Goal: Transaction & Acquisition: Purchase product/service

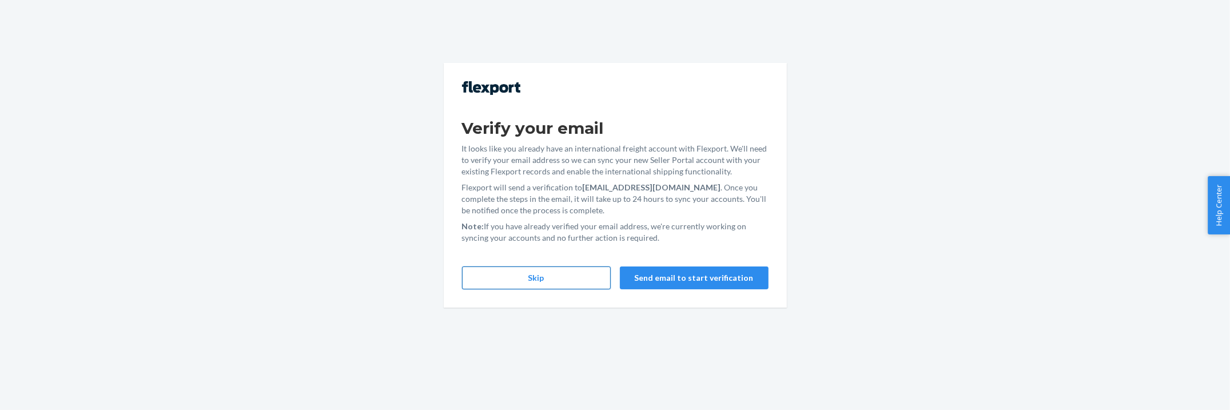
click at [540, 273] on button "Skip" at bounding box center [536, 277] width 149 height 23
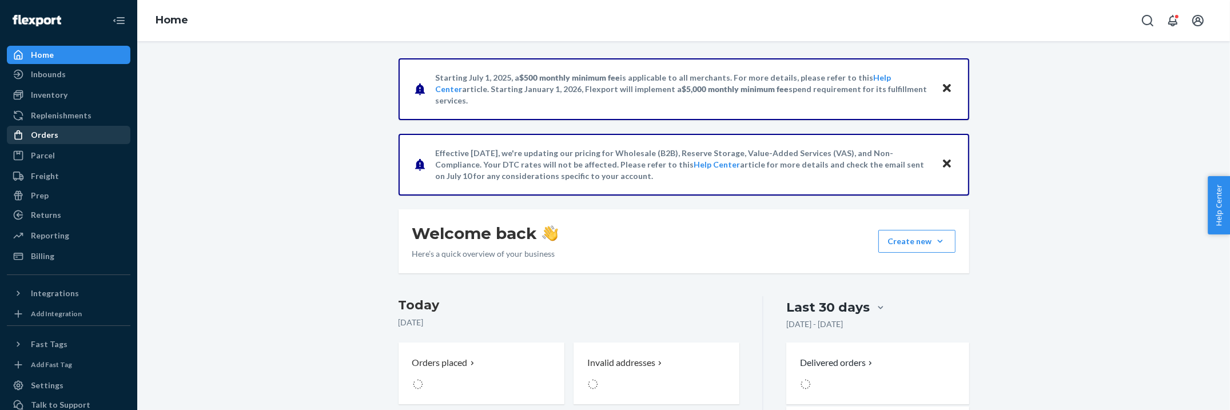
click at [66, 127] on div "Orders" at bounding box center [68, 135] width 121 height 16
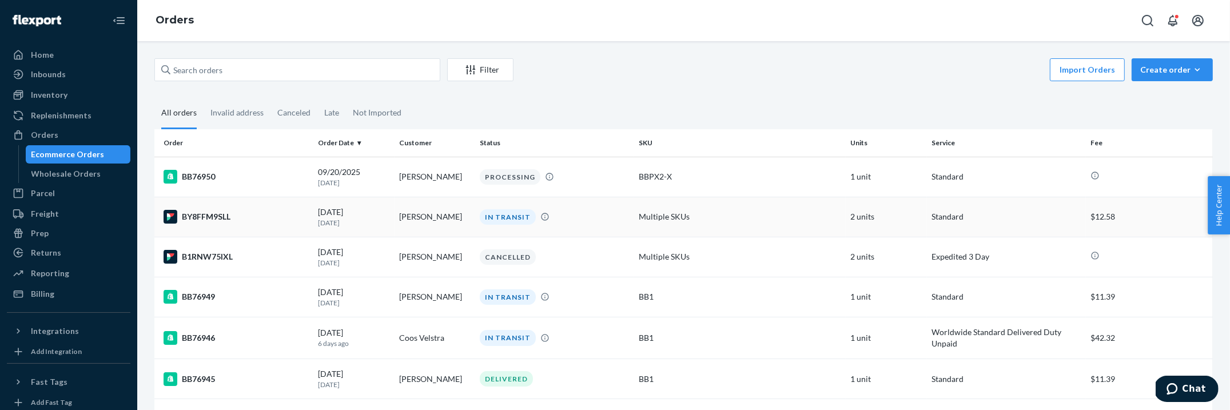
scroll to position [35, 0]
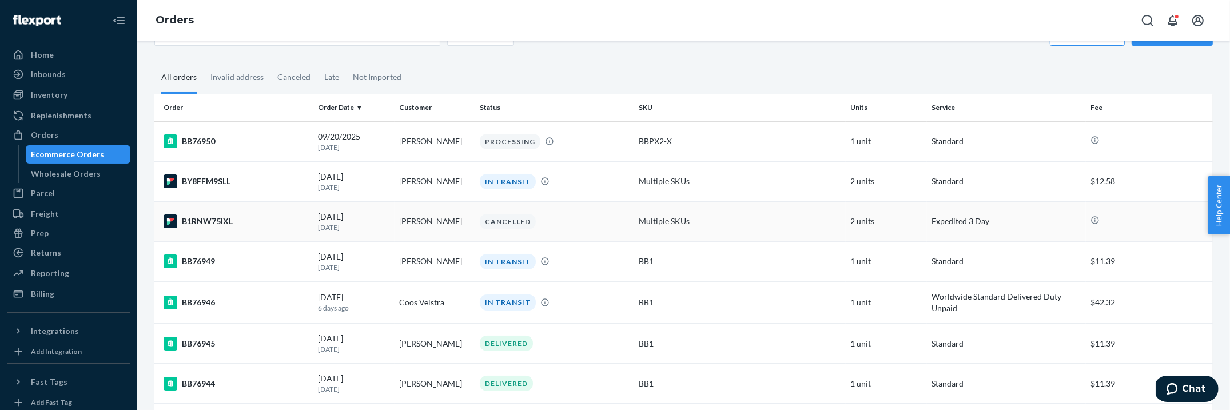
click at [225, 214] on div "B1RNW75IXL" at bounding box center [236, 221] width 145 height 14
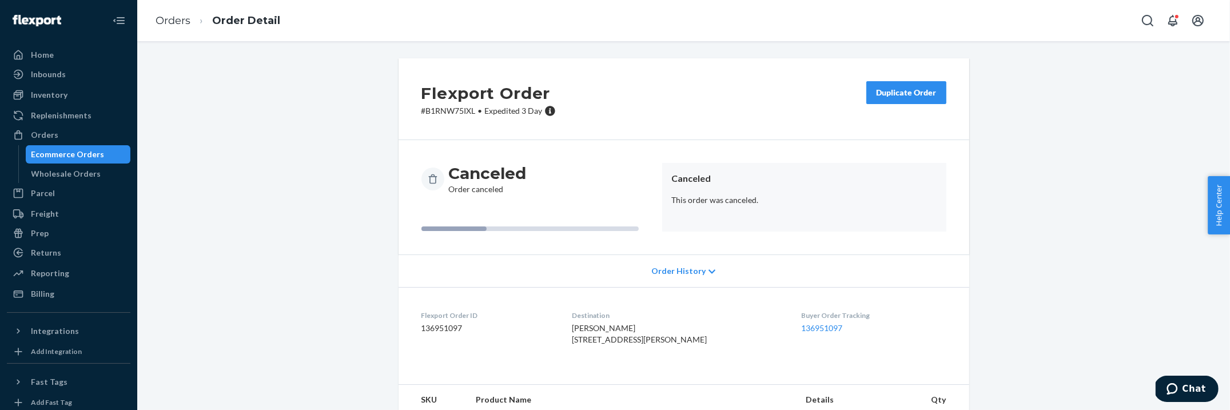
click at [901, 87] on div "Duplicate Order" at bounding box center [906, 92] width 61 height 11
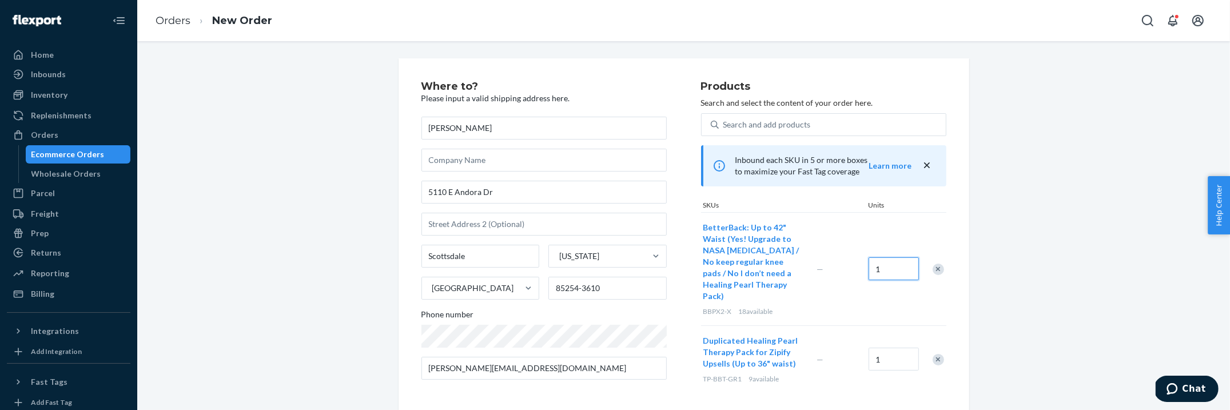
drag, startPoint x: 893, startPoint y: 264, endPoint x: 874, endPoint y: 257, distance: 19.5
click at [874, 257] on input "1" at bounding box center [894, 268] width 50 height 23
click at [898, 266] on input "1" at bounding box center [894, 268] width 50 height 23
drag, startPoint x: 898, startPoint y: 264, endPoint x: 857, endPoint y: 252, distance: 43.0
click at [857, 252] on div "BetterBack: Up to 42" Waist (Yes! Upgrade to NASA [MEDICAL_DATA] / No keep regu…" at bounding box center [823, 268] width 245 height 113
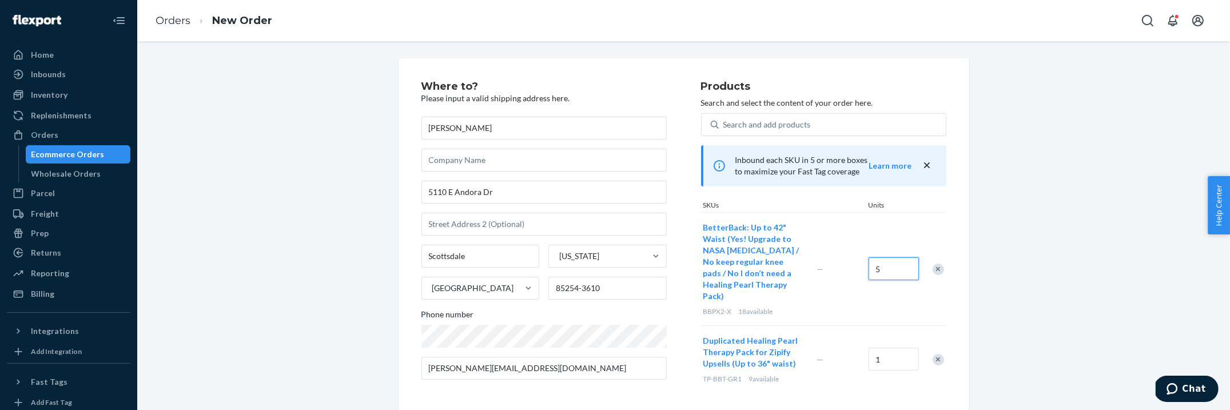
type input "5"
click at [889, 354] on input "1" at bounding box center [894, 359] width 50 height 23
type input "5"
click at [989, 321] on div "Where to? Please input a valid shipping address here. [PERSON_NAME] [STREET_ADD…" at bounding box center [684, 320] width 1076 height 524
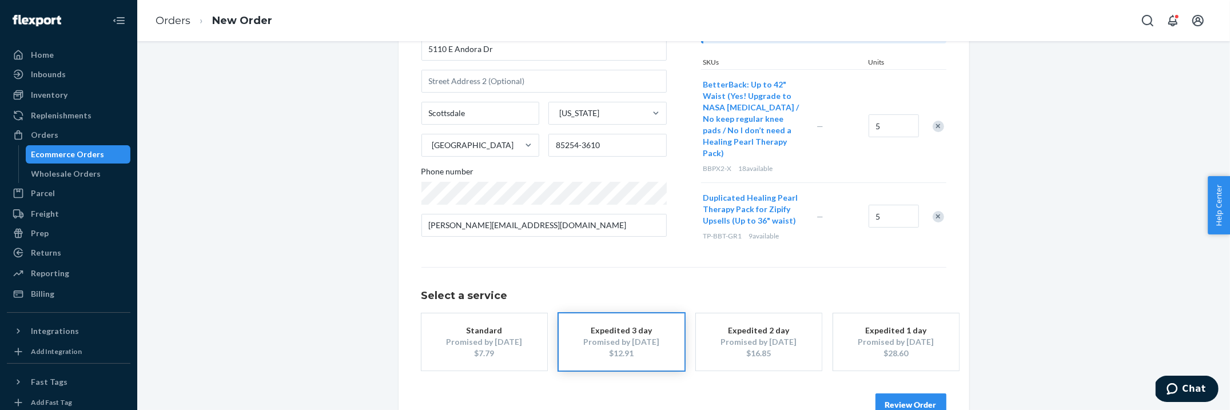
scroll to position [167, 0]
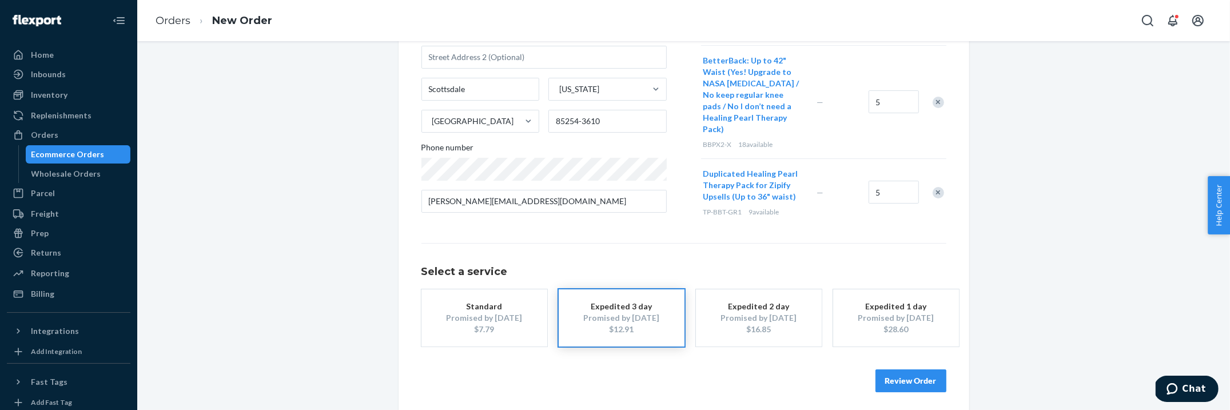
click at [987, 250] on div "Where to? Please input a valid shipping address here. [PERSON_NAME] [STREET_ADD…" at bounding box center [684, 153] width 1076 height 524
click at [879, 236] on div "Where to? Please input a valid shipping address here. [PERSON_NAME] [STREET_ADD…" at bounding box center [683, 153] width 525 height 478
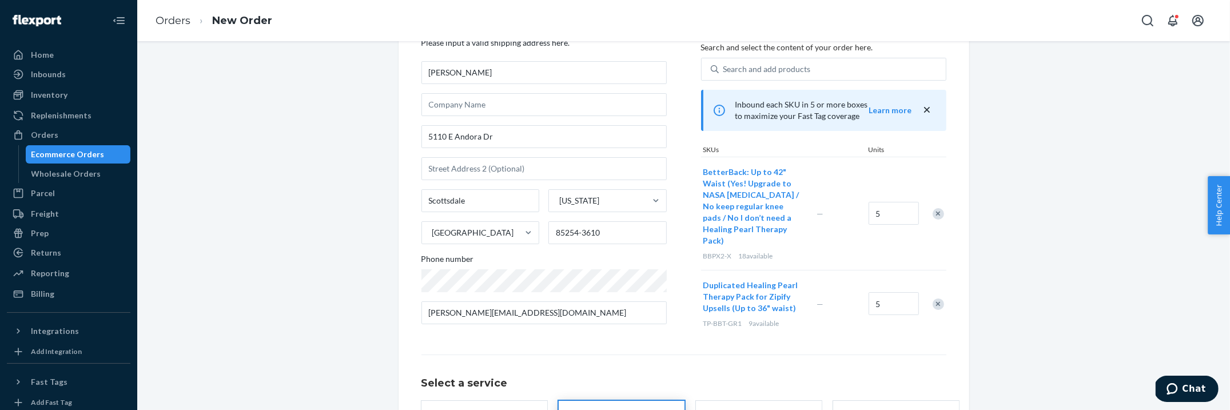
scroll to position [60, 0]
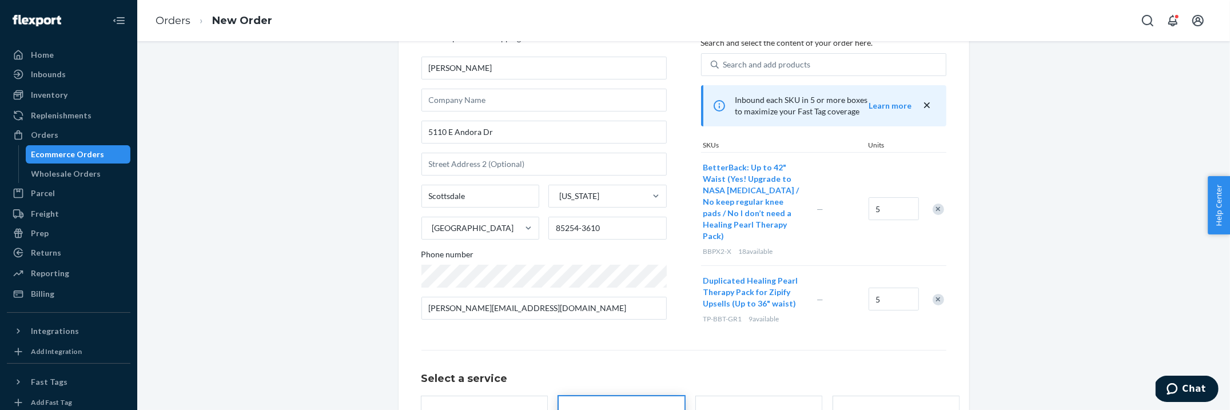
click at [874, 326] on div "Products Search and select the content of your order here. Search and add produ…" at bounding box center [823, 177] width 245 height 312
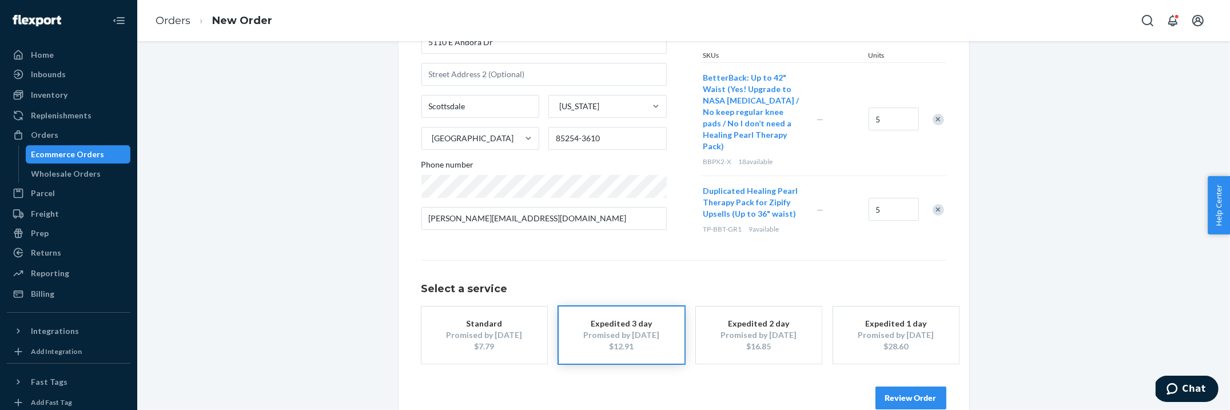
scroll to position [167, 0]
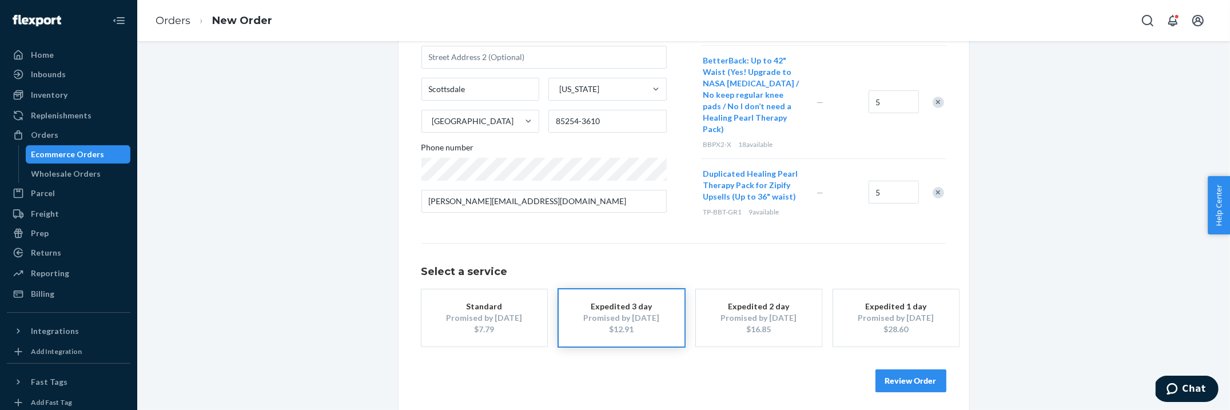
click at [904, 375] on button "Review Order" at bounding box center [910, 380] width 71 height 23
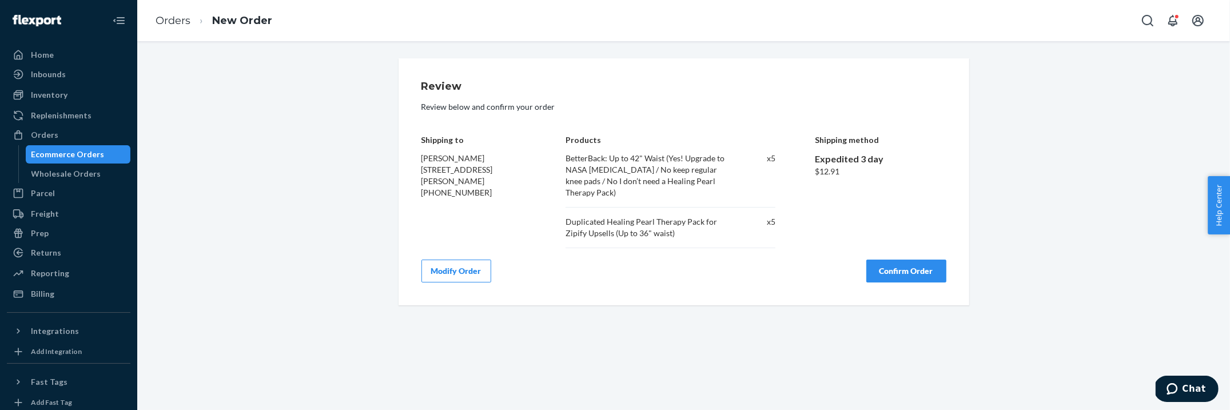
scroll to position [0, 0]
click at [448, 269] on button "Modify Order" at bounding box center [456, 271] width 70 height 23
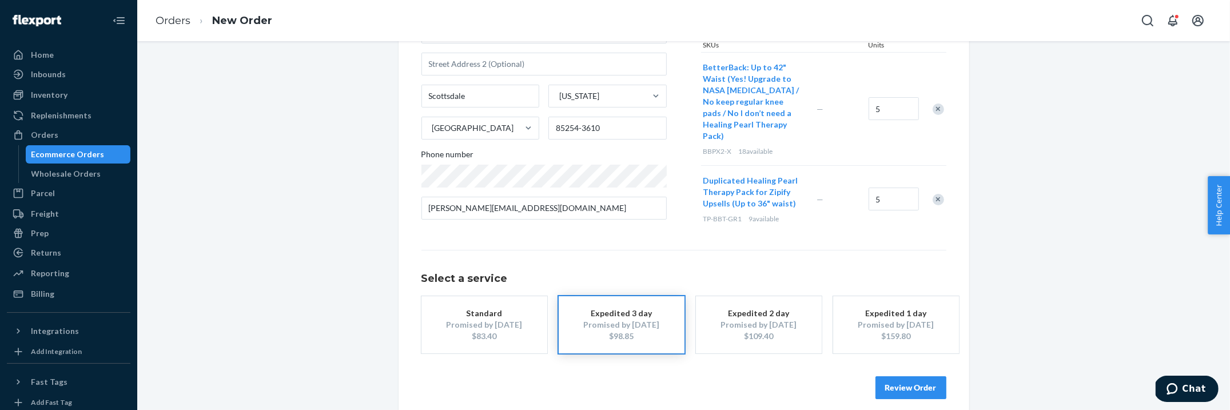
scroll to position [167, 0]
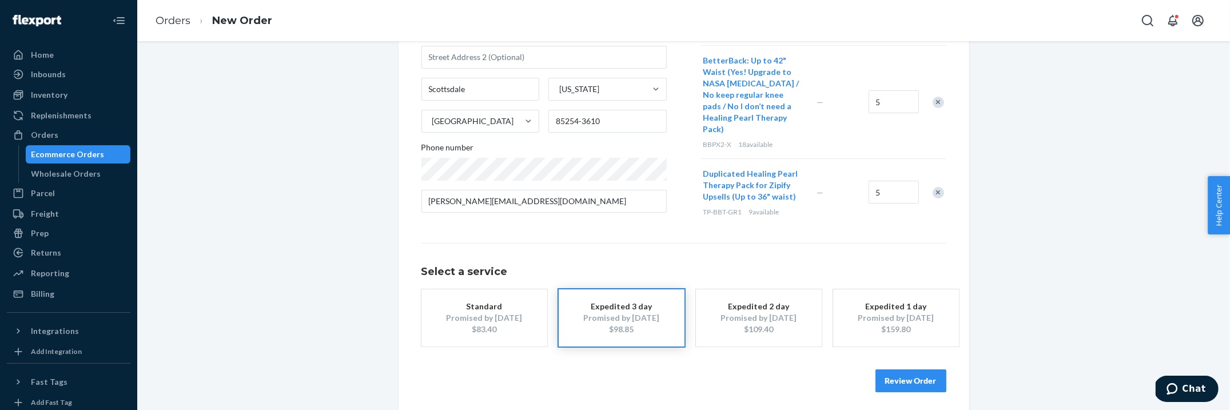
click at [507, 327] on div "$83.40" at bounding box center [484, 329] width 91 height 11
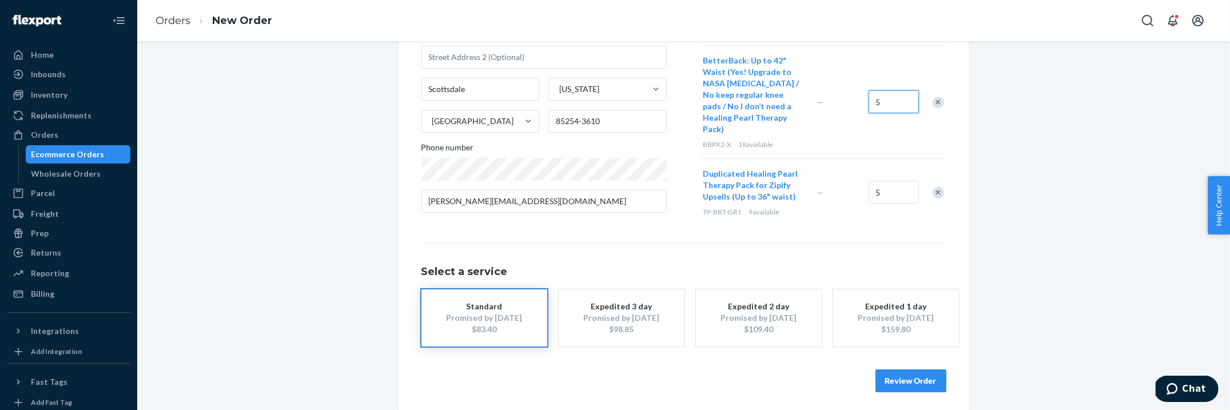
drag, startPoint x: 897, startPoint y: 100, endPoint x: 869, endPoint y: 83, distance: 32.9
click at [869, 88] on div "5" at bounding box center [894, 100] width 50 height 25
click at [869, 90] on input "5" at bounding box center [894, 101] width 50 height 23
drag, startPoint x: 889, startPoint y: 102, endPoint x: 873, endPoint y: 93, distance: 18.7
click at [873, 93] on input "5" at bounding box center [894, 101] width 50 height 23
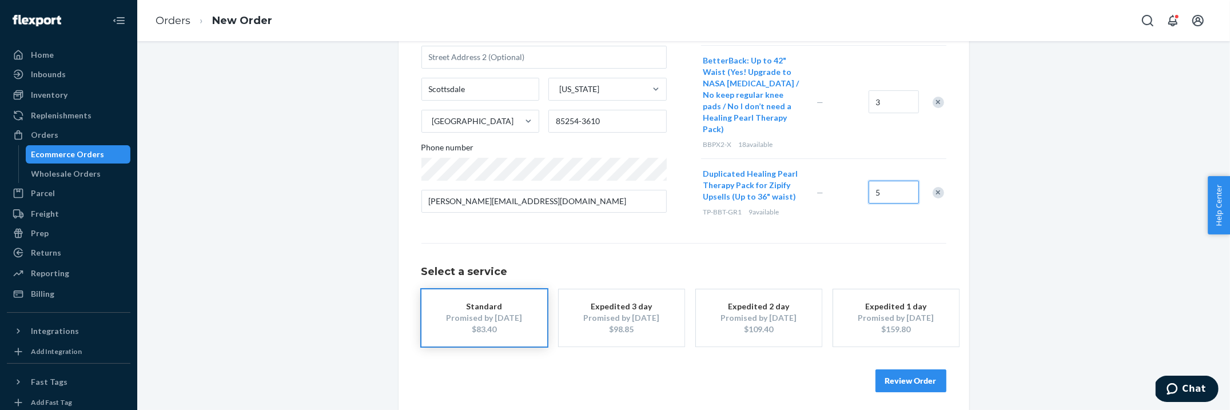
click at [893, 183] on input "5" at bounding box center [894, 192] width 50 height 23
click at [820, 219] on div "Products Search and select the content of your order here. Search and add produ…" at bounding box center [823, 70] width 245 height 312
click at [935, 187] on div "Remove Item" at bounding box center [938, 192] width 11 height 11
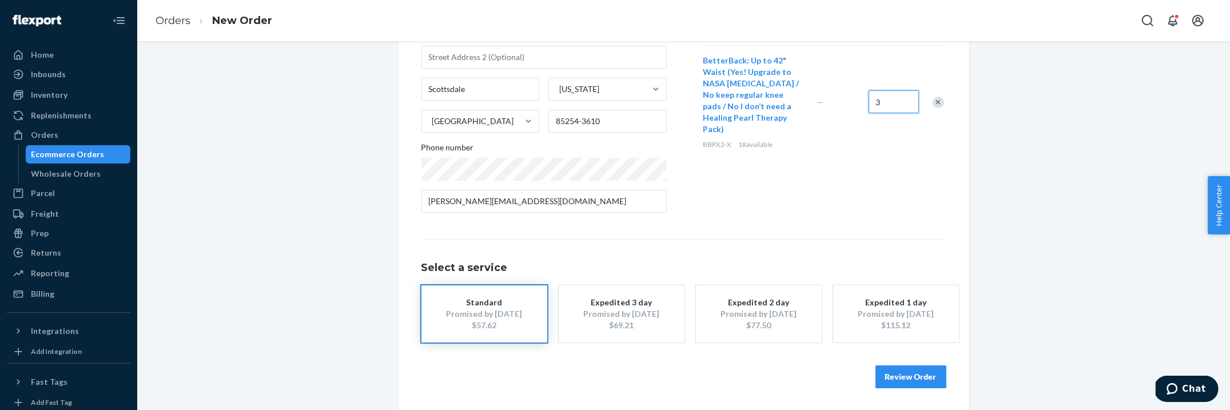
drag, startPoint x: 893, startPoint y: 100, endPoint x: 871, endPoint y: 87, distance: 24.9
click at [871, 90] on input "3" at bounding box center [894, 101] width 50 height 23
drag, startPoint x: 889, startPoint y: 101, endPoint x: 875, endPoint y: 90, distance: 17.2
click at [875, 90] on input "3" at bounding box center [894, 101] width 50 height 23
type input "5"
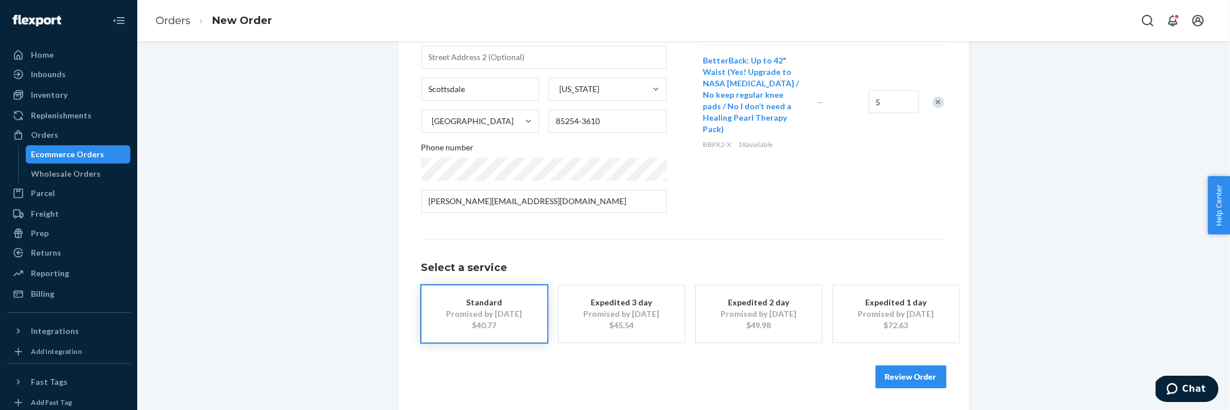
click at [869, 177] on div "Products Search and select the content of your order here. Search and add produ…" at bounding box center [823, 68] width 245 height 308
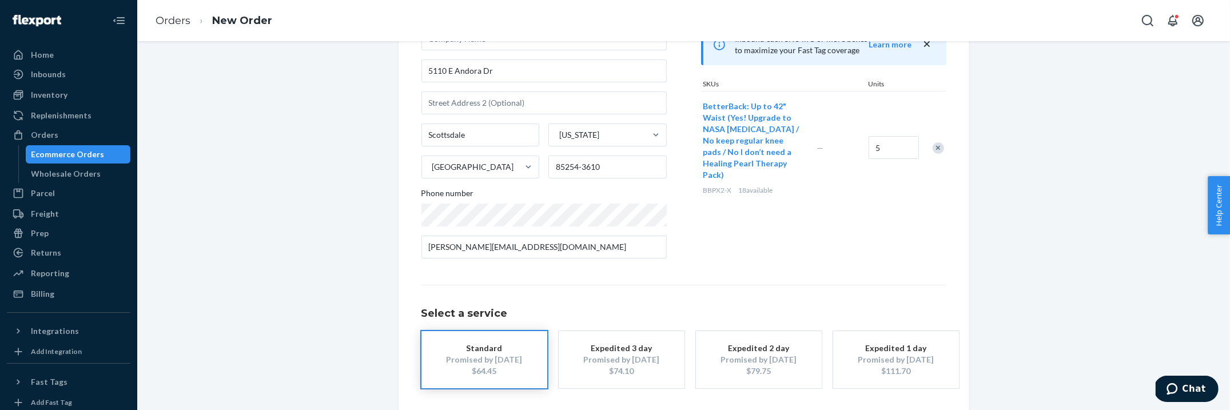
scroll to position [0, 0]
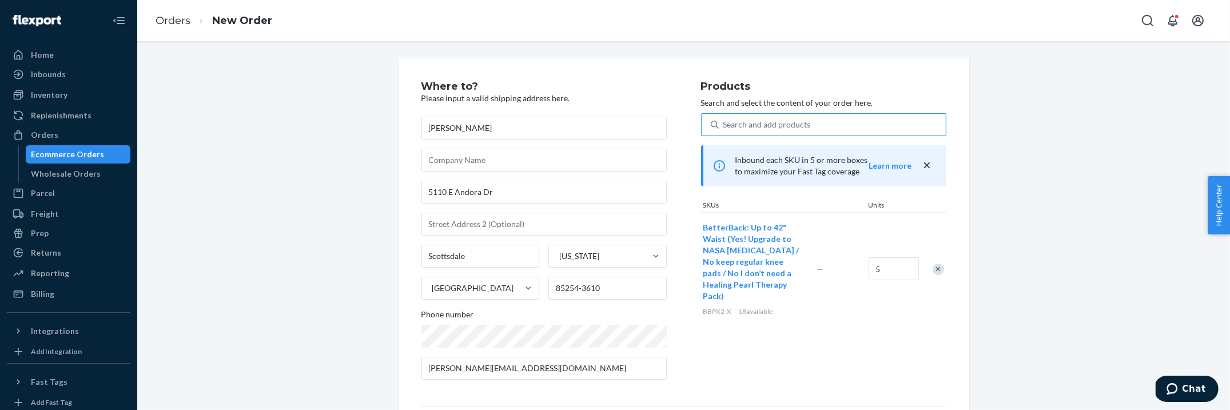
click at [819, 120] on div "Search and add products" at bounding box center [832, 124] width 227 height 21
click at [724, 120] on input "Search and add products" at bounding box center [723, 124] width 1 height 11
type input "tp"
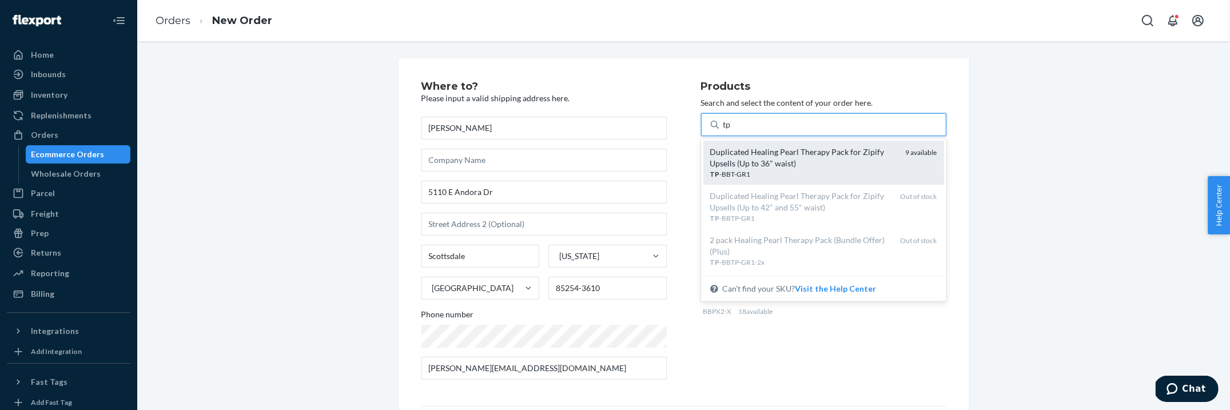
click at [793, 157] on div "Duplicated Healing Pearl Therapy Pack for Zipify Upsells (Up to 36" waist)" at bounding box center [803, 157] width 186 height 23
click at [732, 130] on input "tp" at bounding box center [727, 124] width 9 height 11
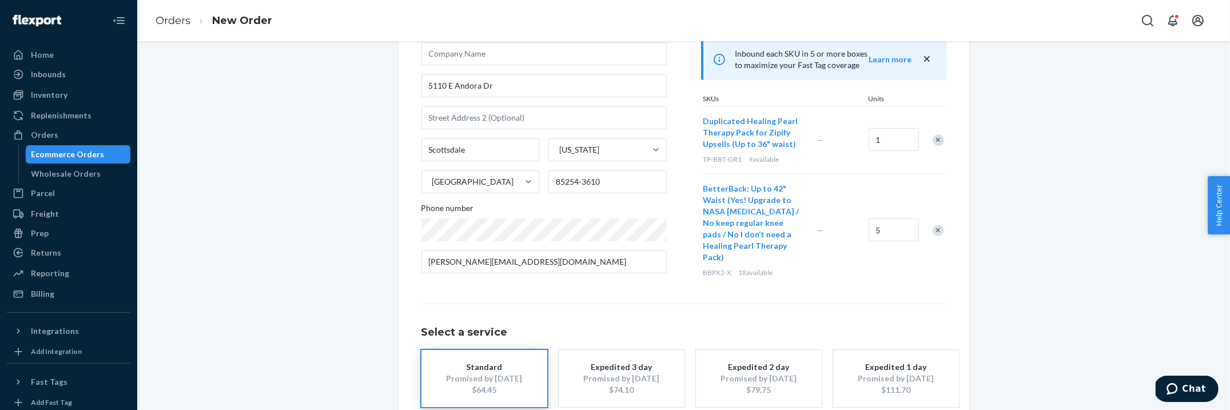
scroll to position [167, 0]
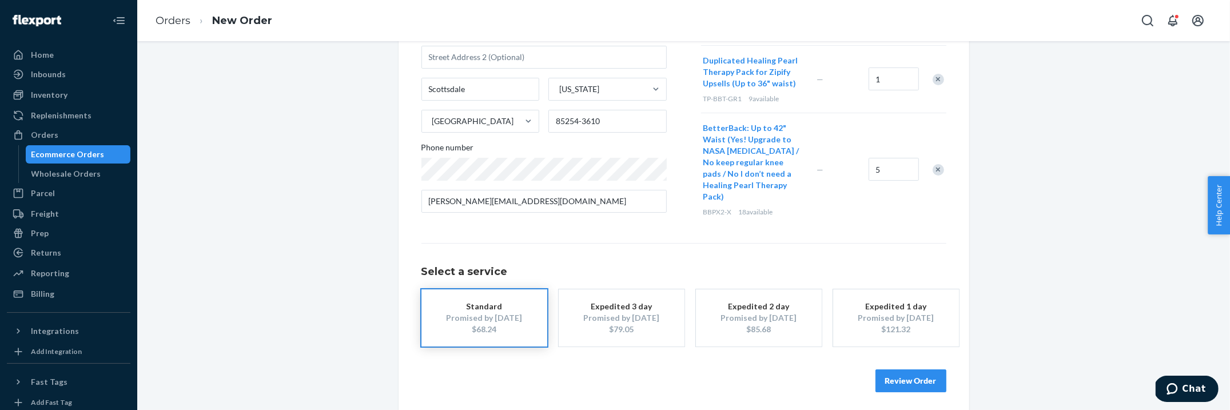
click at [937, 165] on div "Remove Item" at bounding box center [938, 169] width 11 height 11
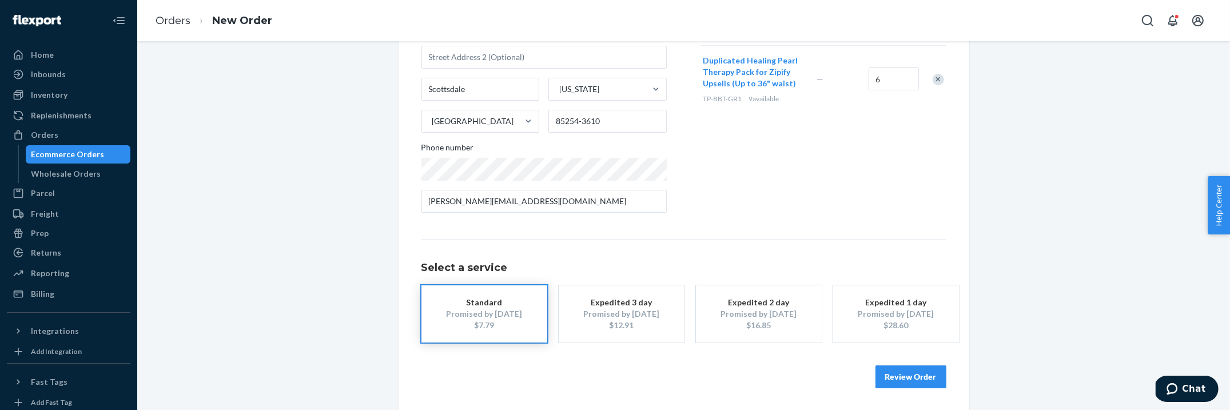
click at [865, 147] on div "Products Search and select the content of your order here. Search and add produ…" at bounding box center [823, 68] width 245 height 308
drag, startPoint x: 892, startPoint y: 93, endPoint x: 873, endPoint y: 91, distance: 19.0
click at [873, 91] on div "9" at bounding box center [891, 79] width 51 height 46
drag, startPoint x: 891, startPoint y: 81, endPoint x: 877, endPoint y: 81, distance: 14.9
click at [877, 81] on input "9" at bounding box center [894, 78] width 50 height 23
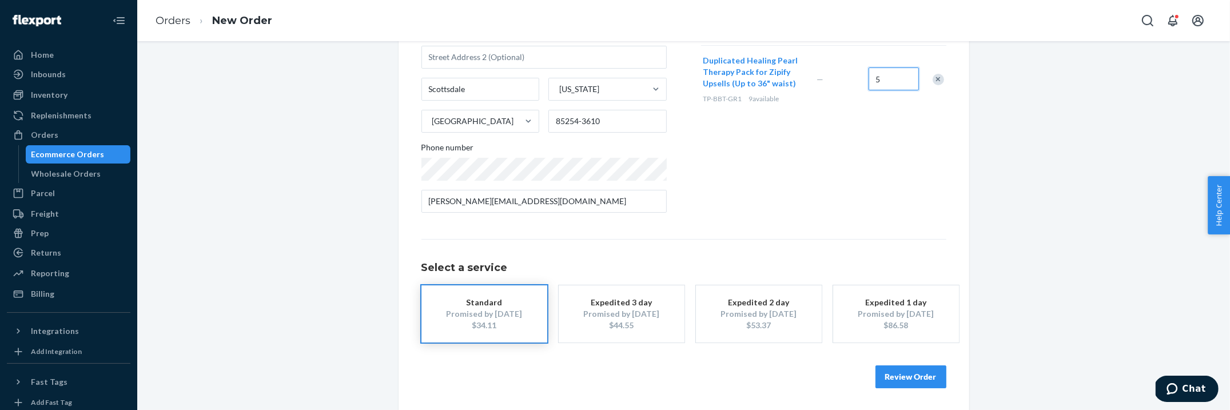
type input "5"
click at [875, 110] on div "Duplicated Healing Pearl Therapy Pack for Zipify Upsells (Up to 36" waist) TP-B…" at bounding box center [823, 78] width 245 height 67
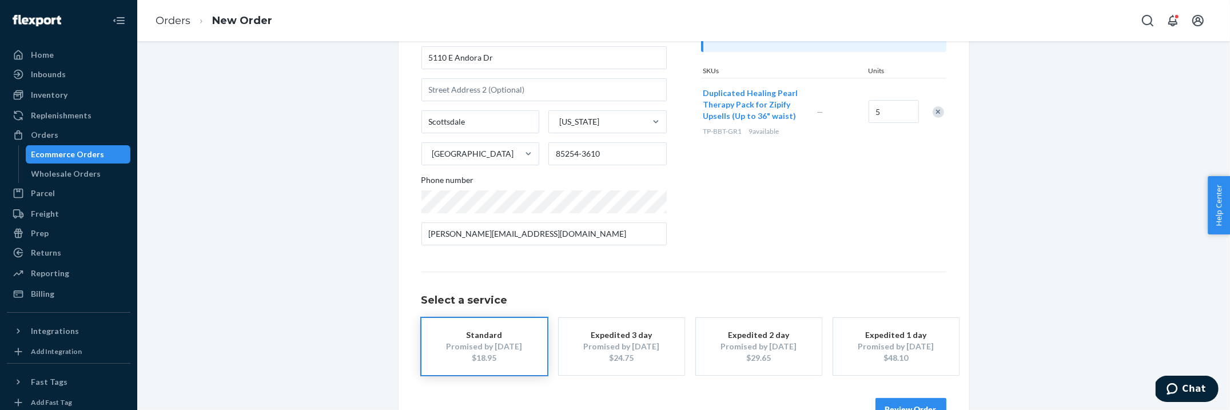
scroll to position [136, 0]
click at [937, 108] on div "Remove Item" at bounding box center [938, 110] width 11 height 11
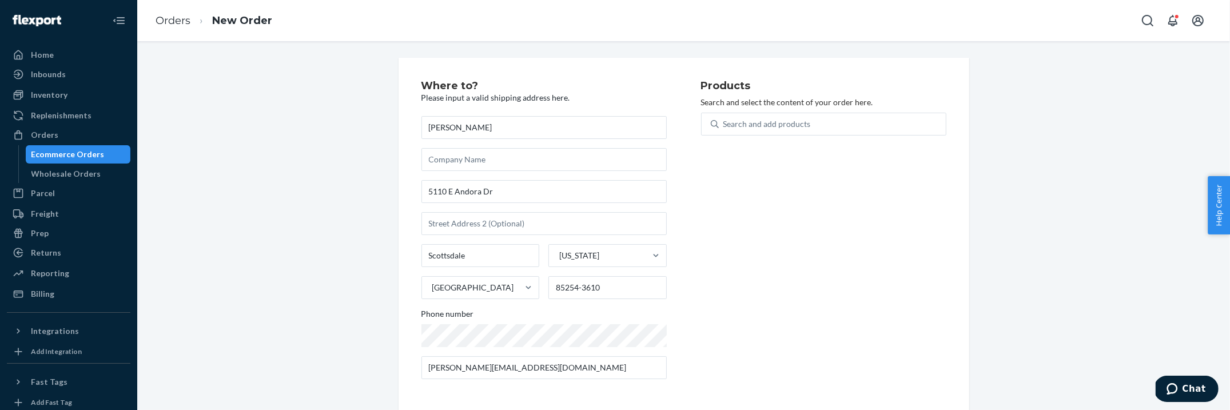
scroll to position [0, 0]
click at [799, 123] on div "Search and add products" at bounding box center [766, 124] width 87 height 11
click at [724, 123] on input "Search and add products" at bounding box center [723, 124] width 1 height 11
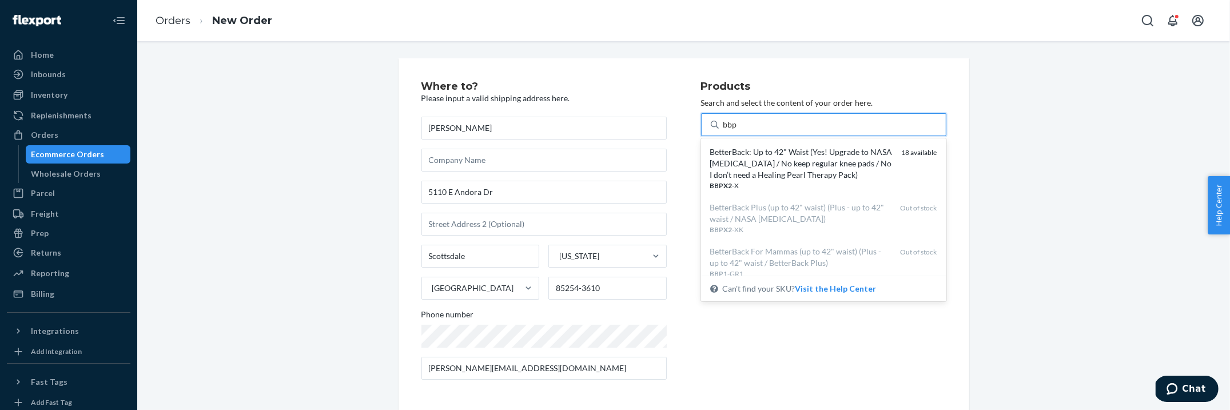
type input "bbp"
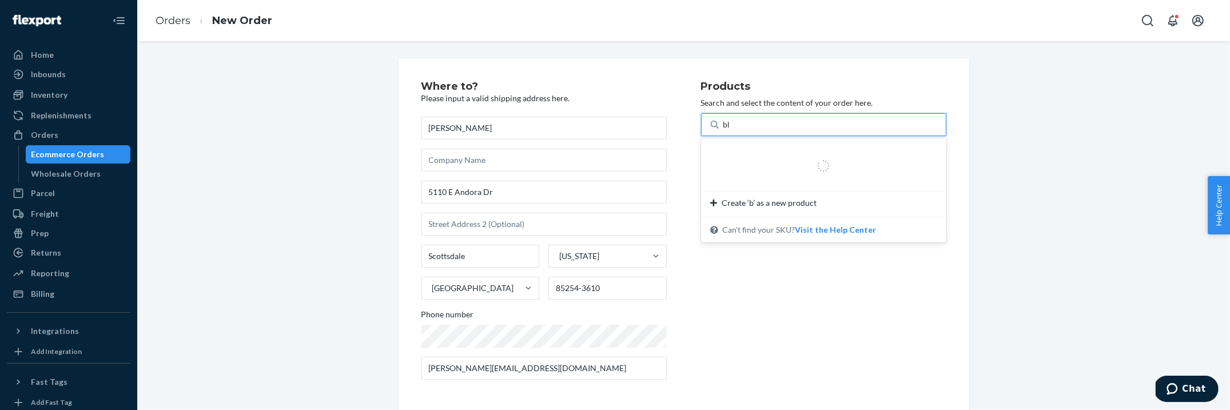
type input "bbp"
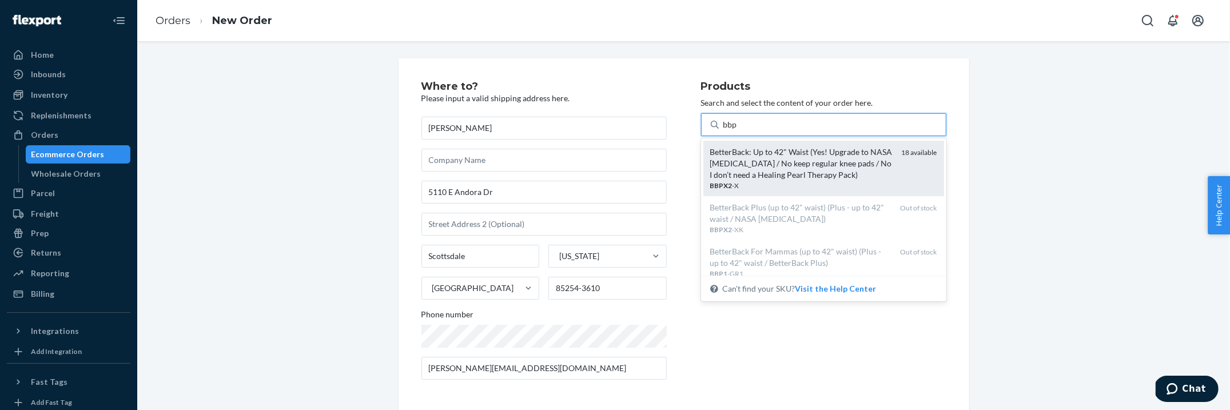
click at [799, 149] on div "BetterBack: Up to 42" Waist (Yes! Upgrade to NASA [MEDICAL_DATA] / No keep regu…" at bounding box center [801, 163] width 182 height 34
click at [738, 130] on input "bbp" at bounding box center [730, 124] width 14 height 11
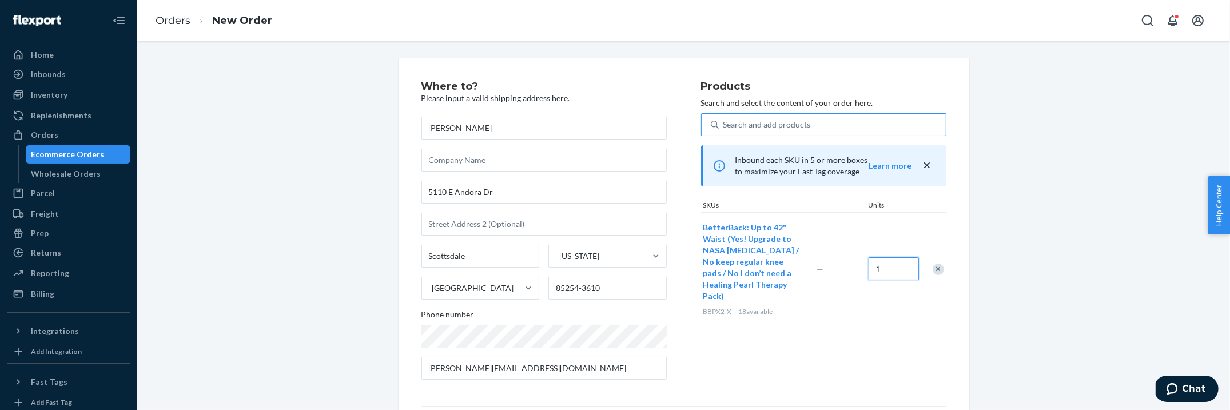
drag, startPoint x: 887, startPoint y: 265, endPoint x: 877, endPoint y: 257, distance: 13.5
click at [877, 257] on input "1" at bounding box center [894, 268] width 50 height 23
click at [887, 268] on input "1" at bounding box center [894, 268] width 50 height 23
drag, startPoint x: 890, startPoint y: 264, endPoint x: 867, endPoint y: 264, distance: 22.3
click at [867, 264] on div "5" at bounding box center [891, 269] width 51 height 46
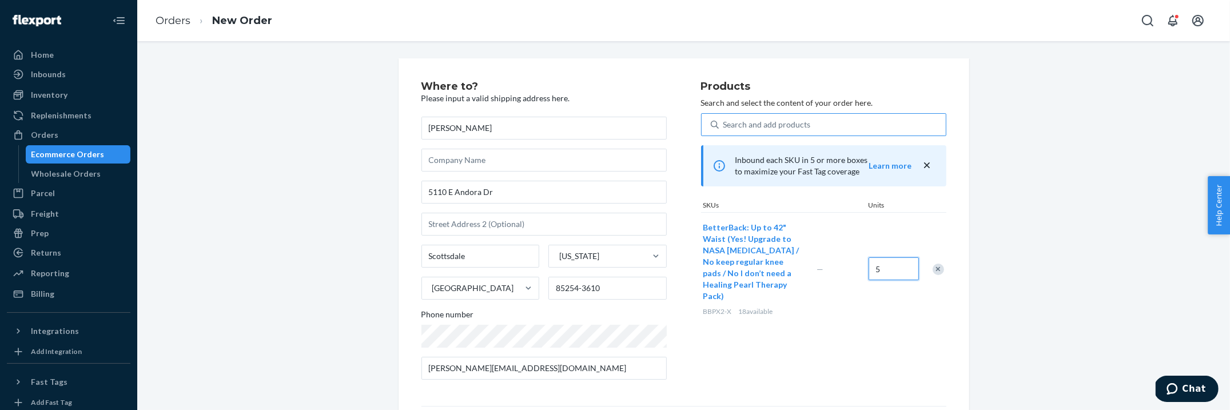
type input "5"
click at [874, 288] on div "BetterBack: Up to 42" Waist (Yes! Upgrade to NASA [MEDICAL_DATA] / No keep regu…" at bounding box center [823, 268] width 245 height 113
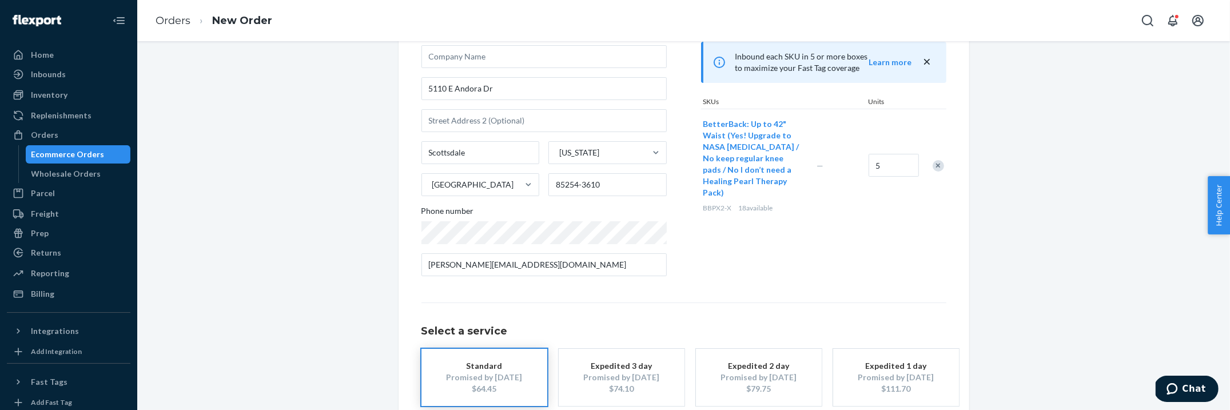
scroll to position [102, 0]
click at [874, 288] on div "Where to? Please input a valid shipping address here. [PERSON_NAME] [STREET_ADD…" at bounding box center [683, 216] width 525 height 474
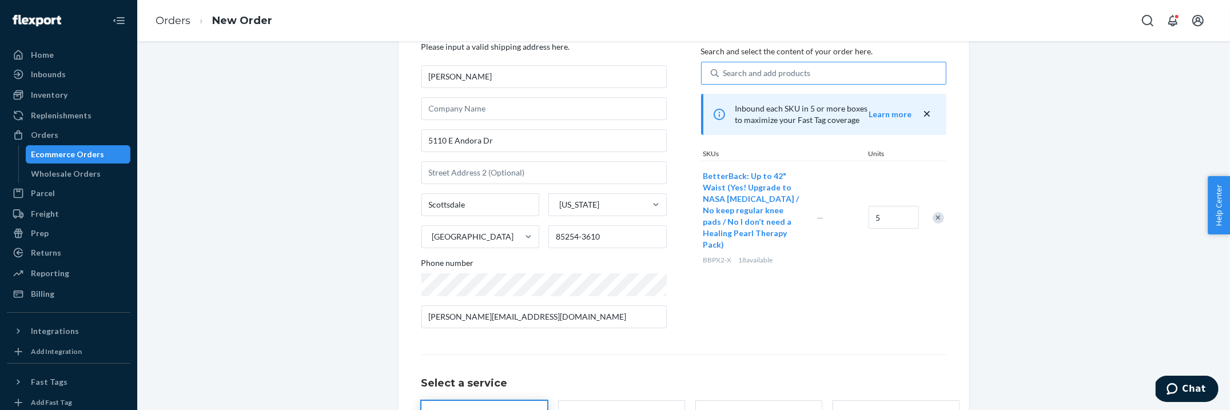
scroll to position [21, 0]
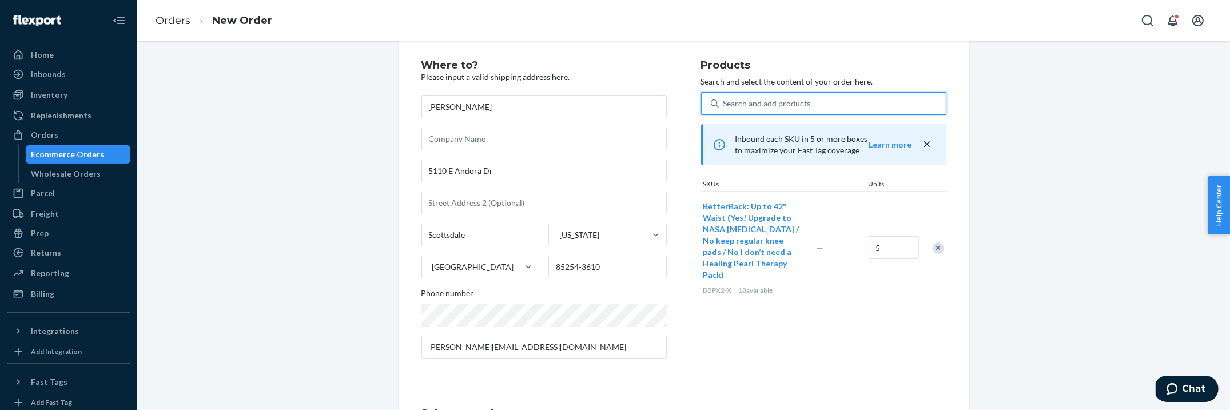
click at [797, 99] on div "Search and add products" at bounding box center [766, 103] width 87 height 11
click at [724, 99] on input "0 results available. Use Up and Down to choose options, press Enter to select t…" at bounding box center [723, 103] width 1 height 11
type input "y"
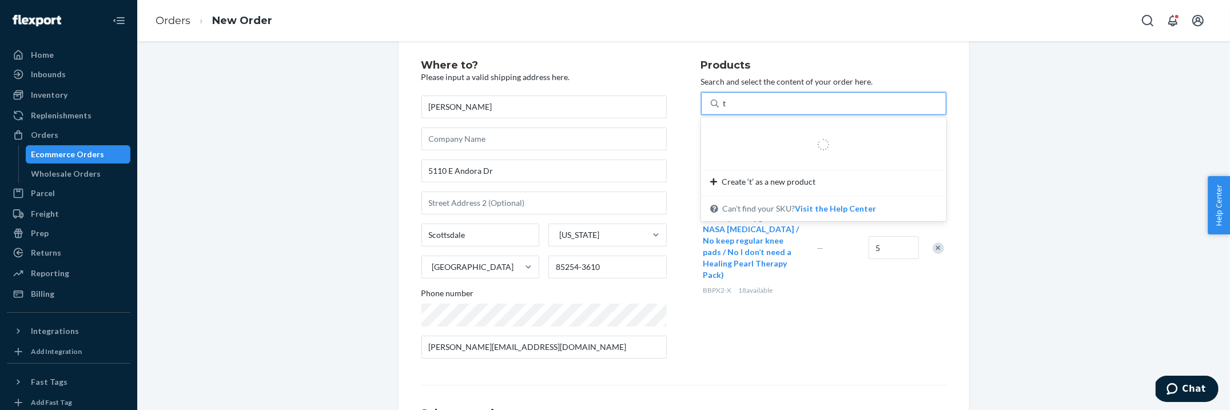
type input "tp"
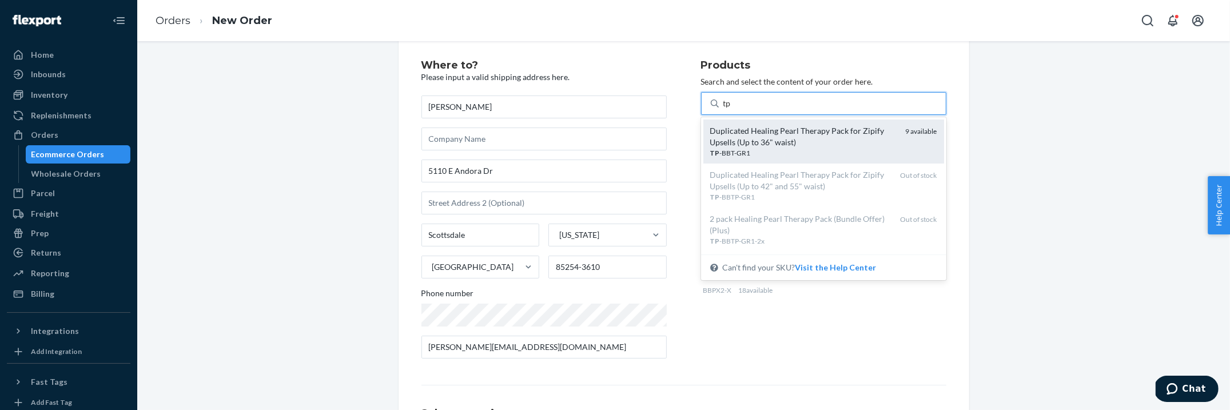
click at [834, 154] on div "TP -BBT-GR1" at bounding box center [803, 153] width 186 height 10
click at [732, 109] on input "tp" at bounding box center [727, 103] width 9 height 11
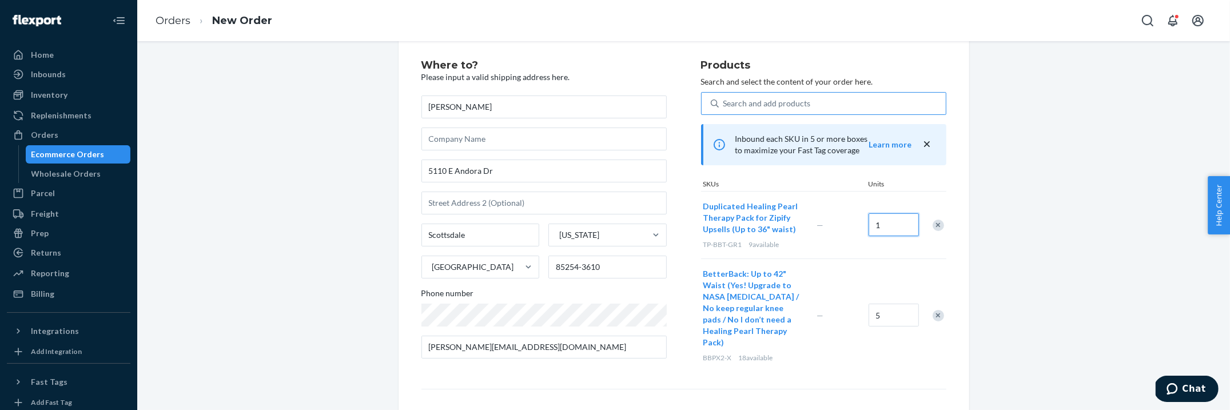
drag, startPoint x: 889, startPoint y: 222, endPoint x: 878, endPoint y: 221, distance: 11.5
click at [878, 221] on input "1" at bounding box center [894, 224] width 50 height 23
click at [881, 228] on input "1" at bounding box center [894, 224] width 50 height 23
click at [907, 224] on input "0" at bounding box center [894, 224] width 50 height 23
drag, startPoint x: 911, startPoint y: 227, endPoint x: 868, endPoint y: 216, distance: 44.9
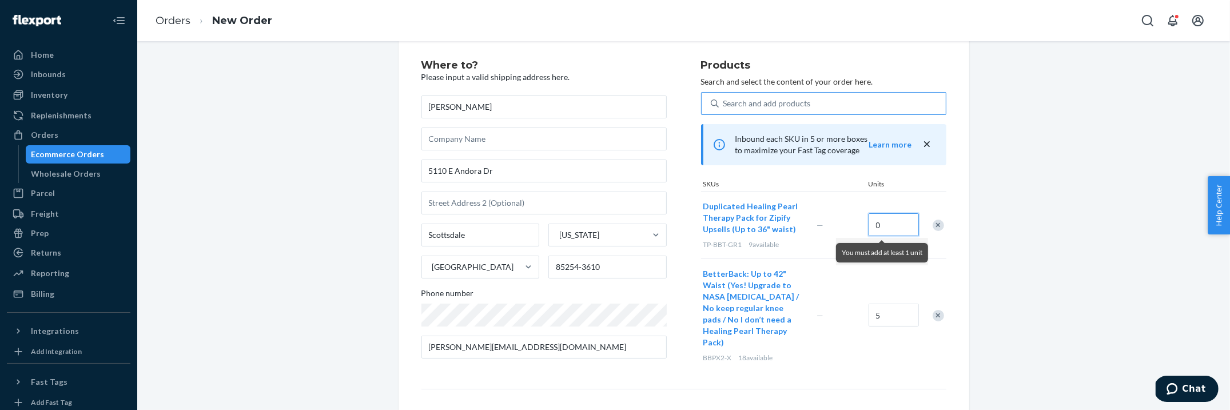
click at [869, 216] on div "0" at bounding box center [894, 223] width 50 height 25
type input "5"
click at [937, 310] on div "Remove Item" at bounding box center [938, 315] width 11 height 11
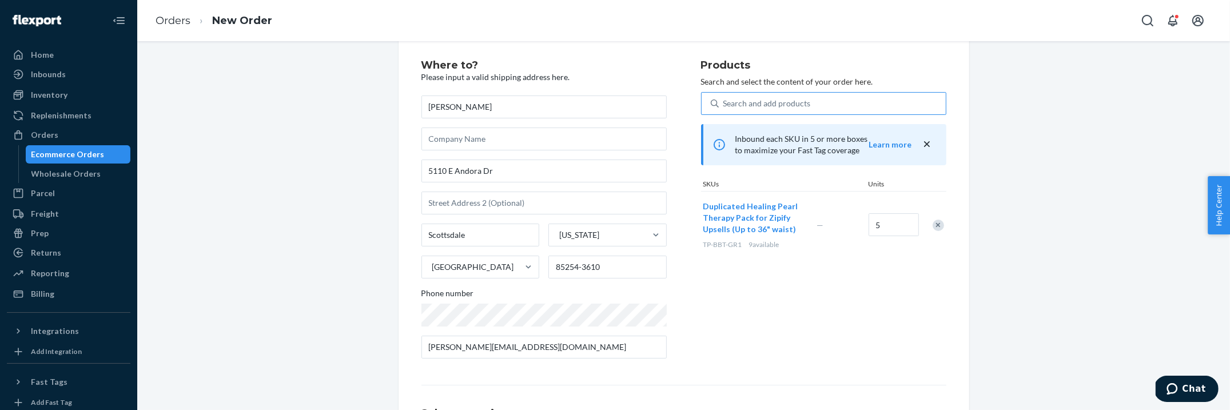
click at [856, 309] on div "Products Search and select the content of your order here. Search and add produ…" at bounding box center [823, 214] width 245 height 308
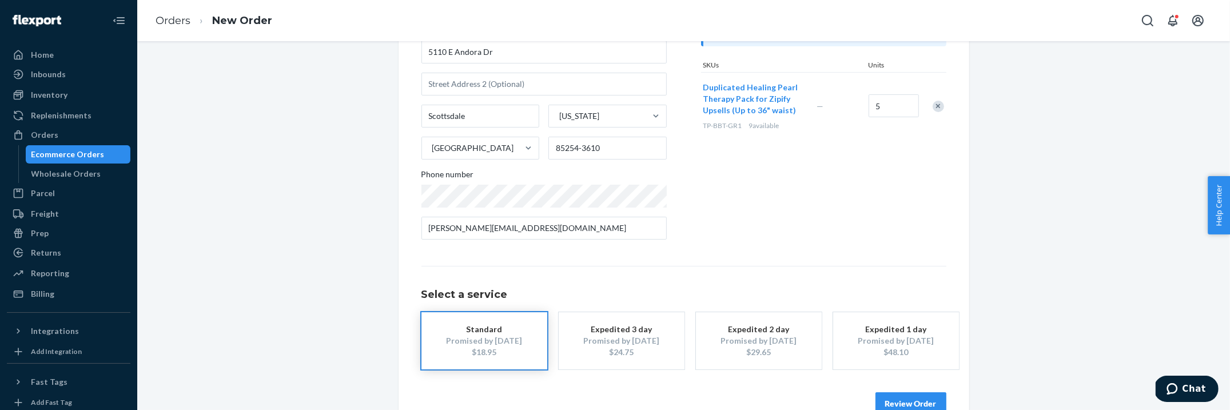
scroll to position [167, 0]
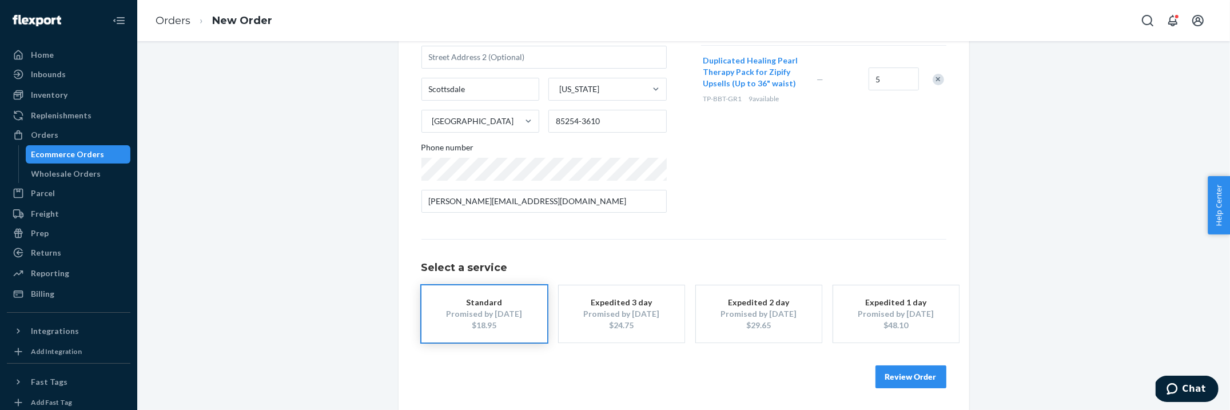
click at [515, 325] on div "$18.95" at bounding box center [484, 325] width 91 height 11
click at [921, 379] on button "Review Order" at bounding box center [910, 376] width 71 height 23
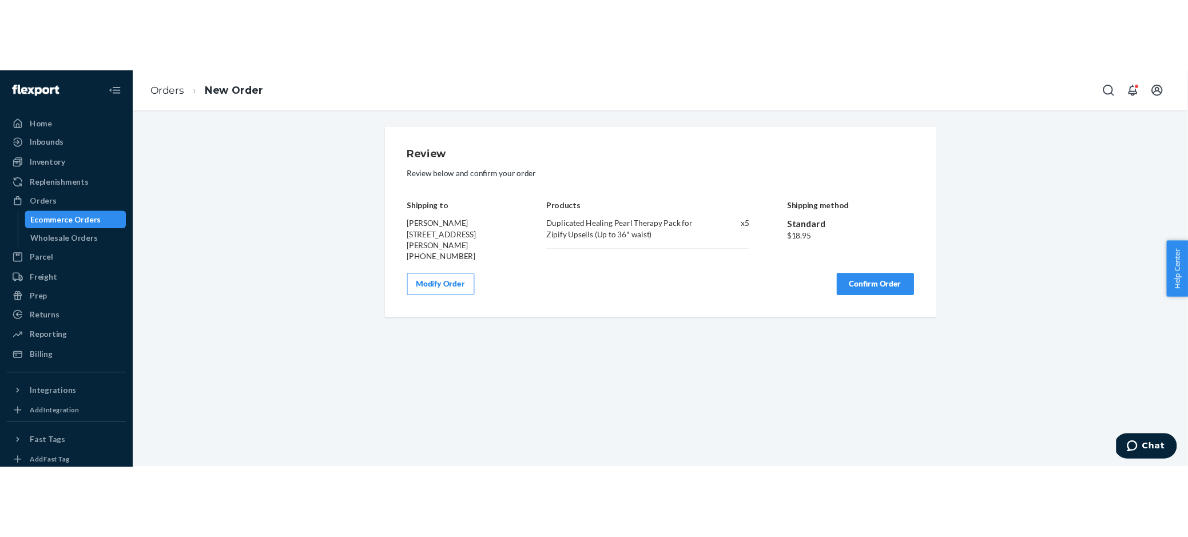
scroll to position [0, 0]
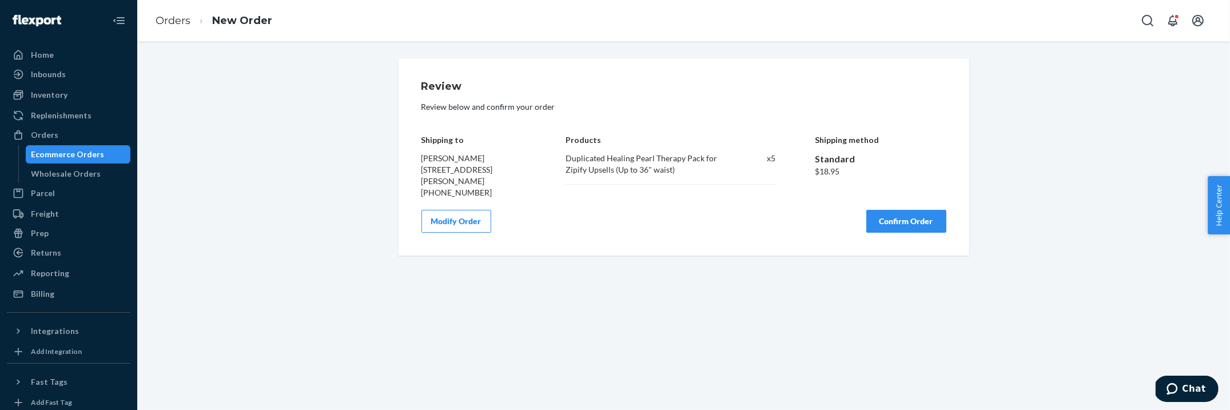
click at [898, 222] on button "Confirm Order" at bounding box center [906, 221] width 80 height 23
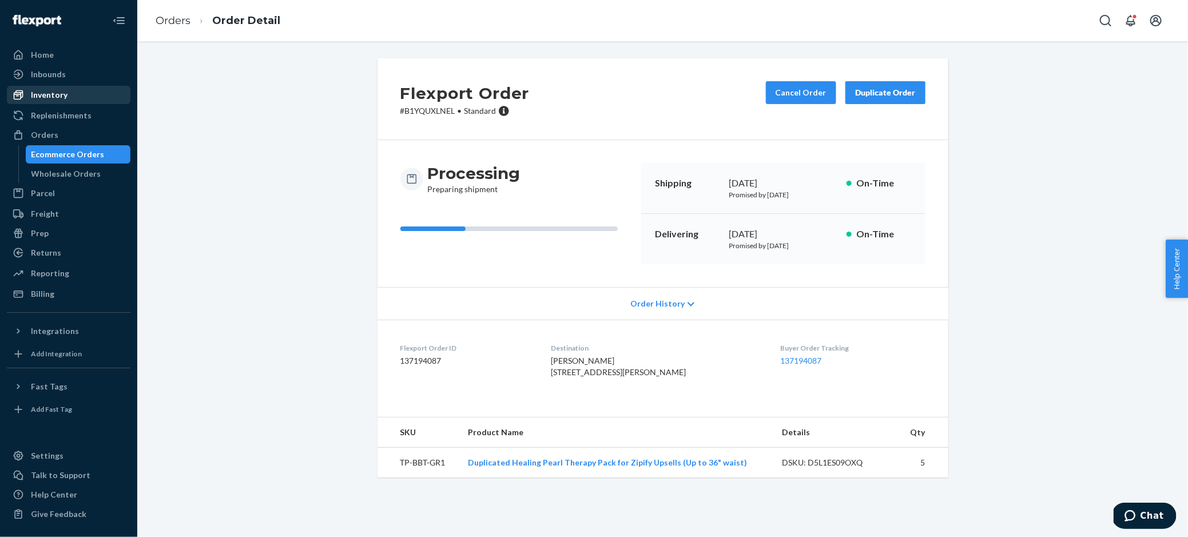
click at [55, 102] on div "Inventory" at bounding box center [68, 95] width 121 height 16
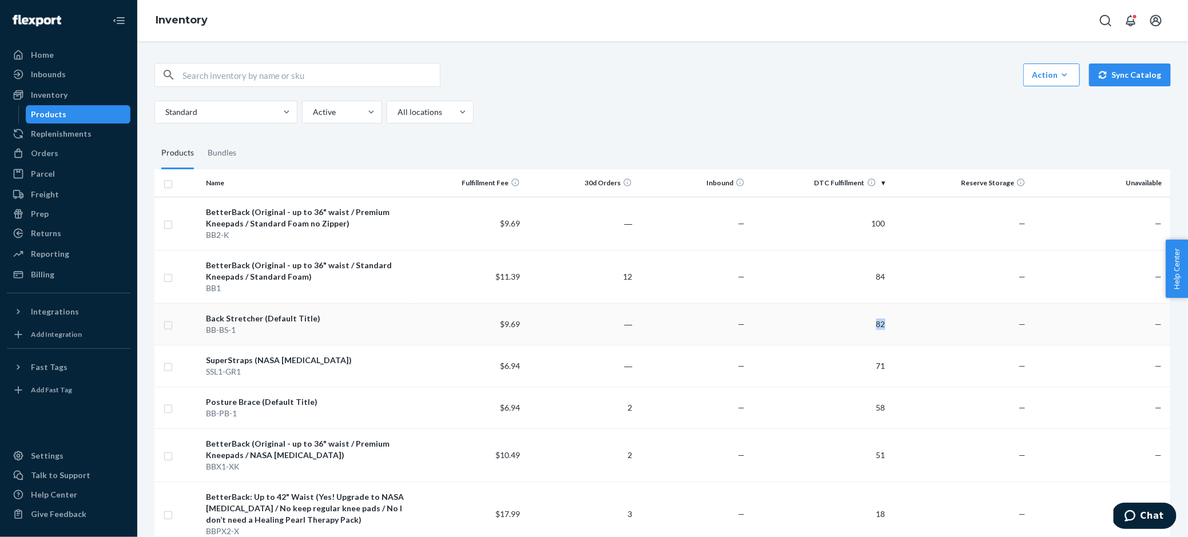
copy td "82"
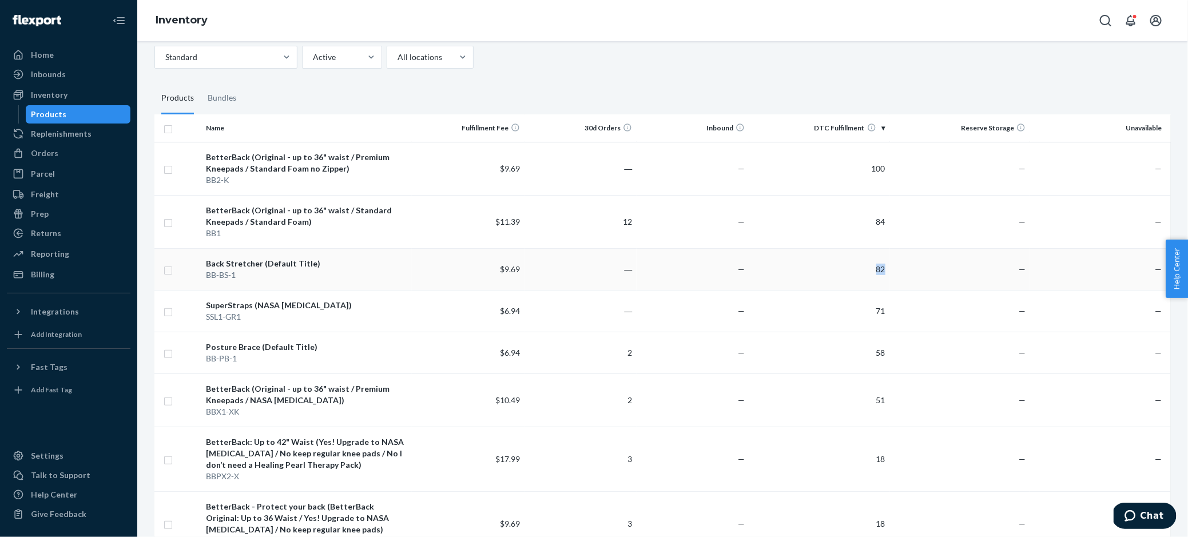
scroll to position [57, 0]
copy td "58"
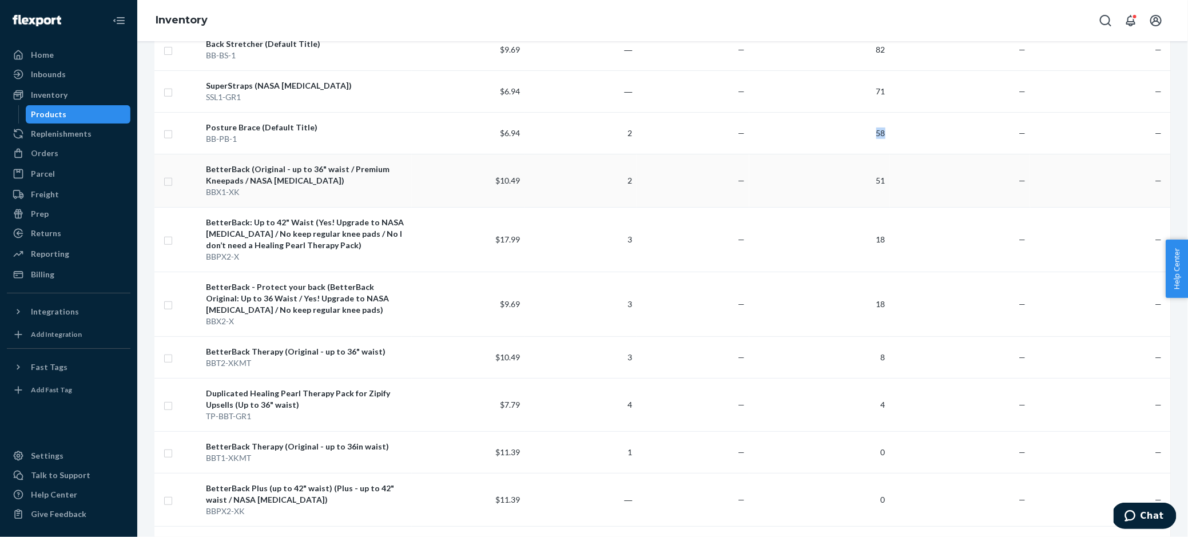
scroll to position [278, 0]
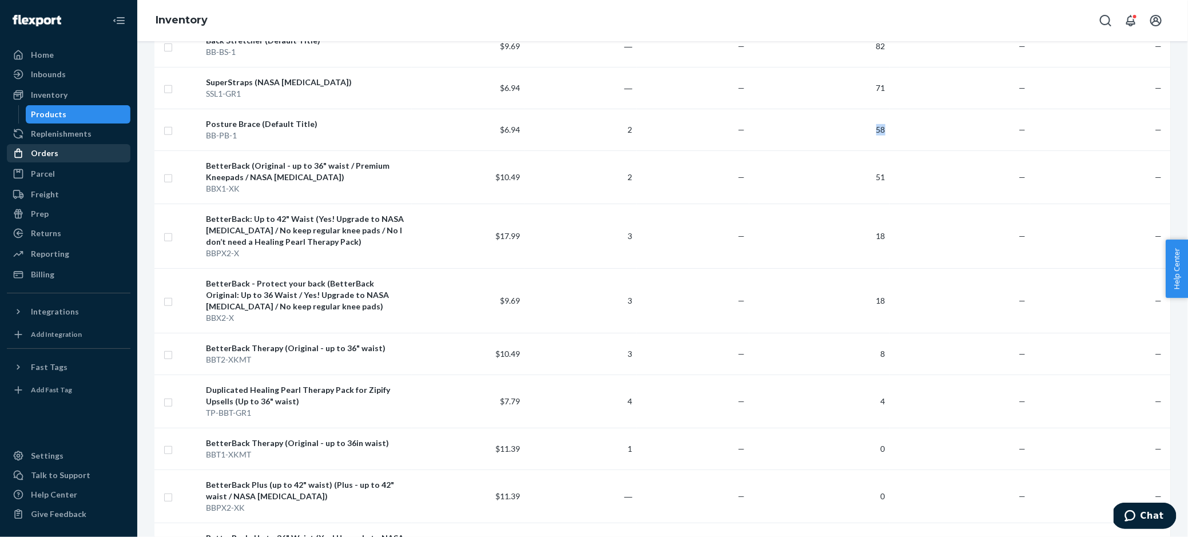
click at [62, 152] on div "Orders" at bounding box center [68, 153] width 121 height 16
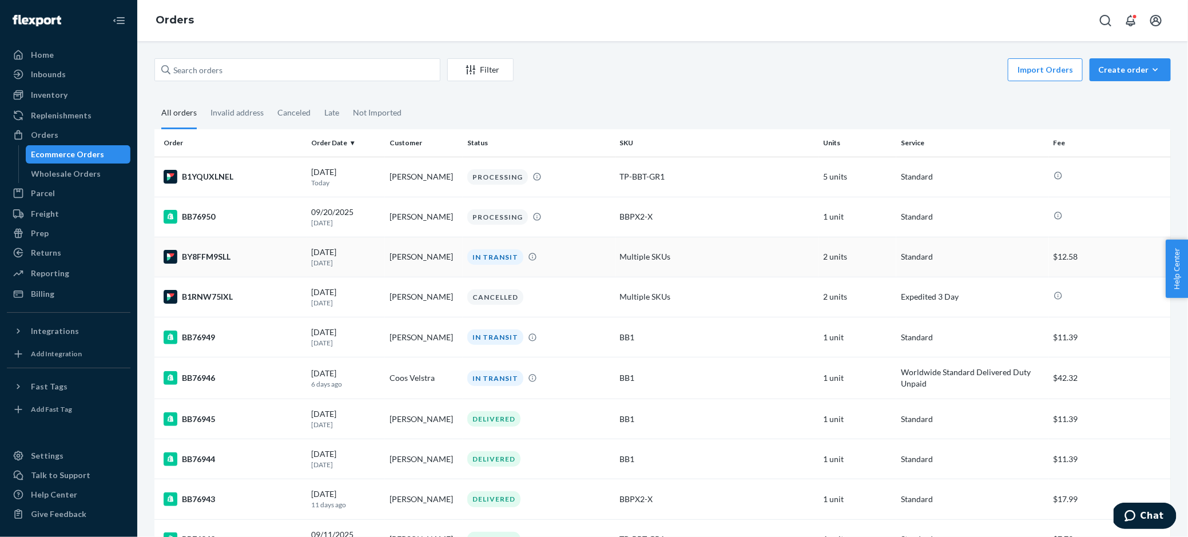
click at [208, 254] on div "BY8FFM9SLL" at bounding box center [233, 257] width 139 height 14
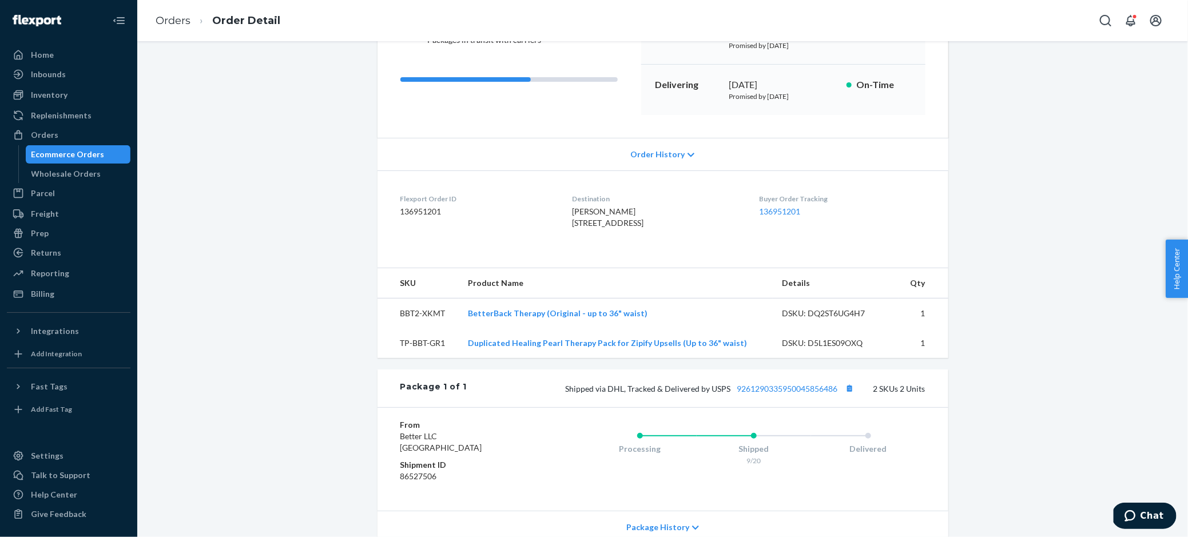
scroll to position [278, 0]
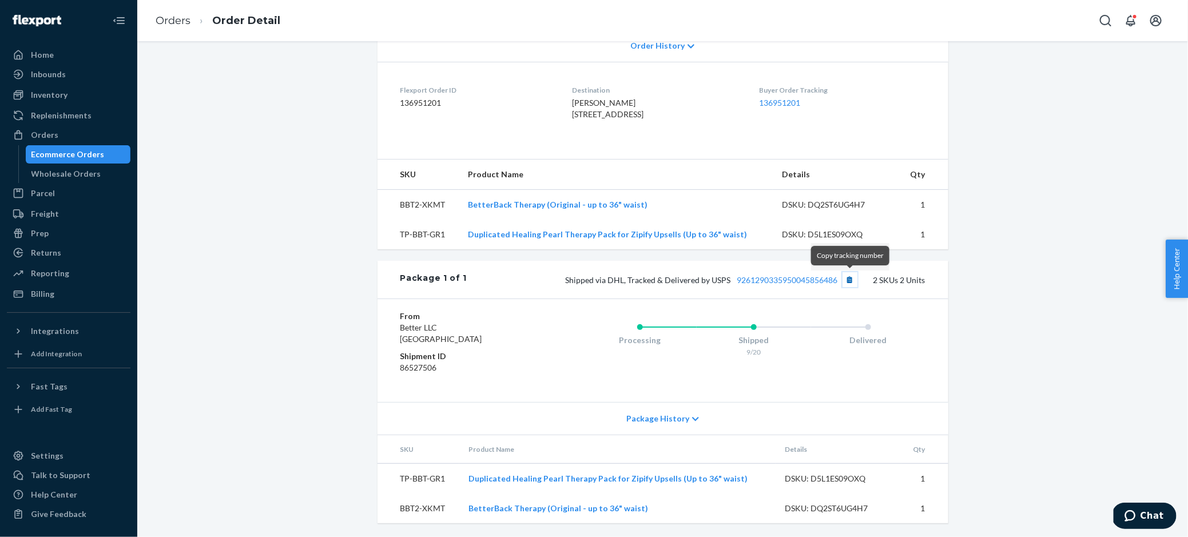
click at [851, 276] on button "Copy tracking number" at bounding box center [849, 279] width 15 height 15
click at [80, 135] on div "Orders" at bounding box center [68, 135] width 121 height 16
